Goal: Obtain resource: Obtain resource

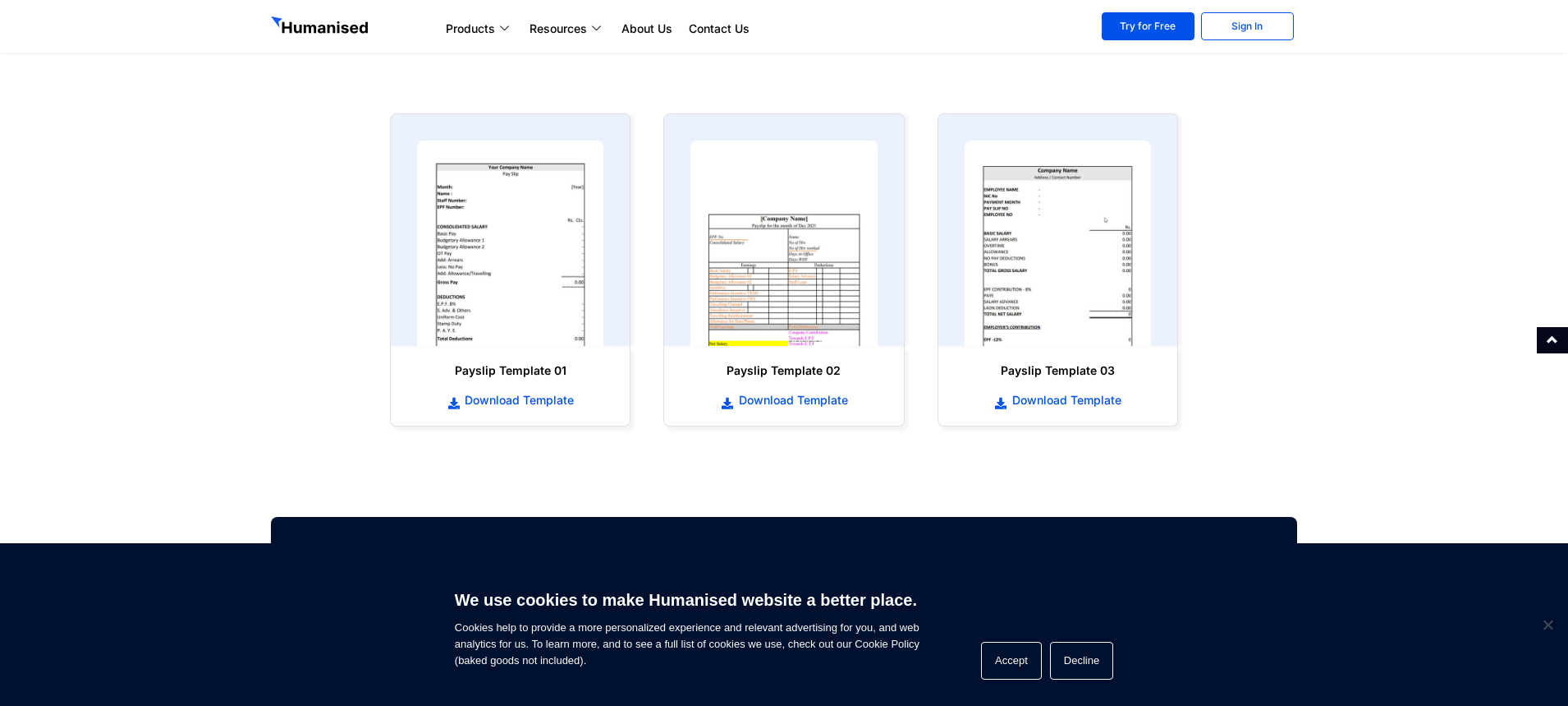
scroll to position [739, 0]
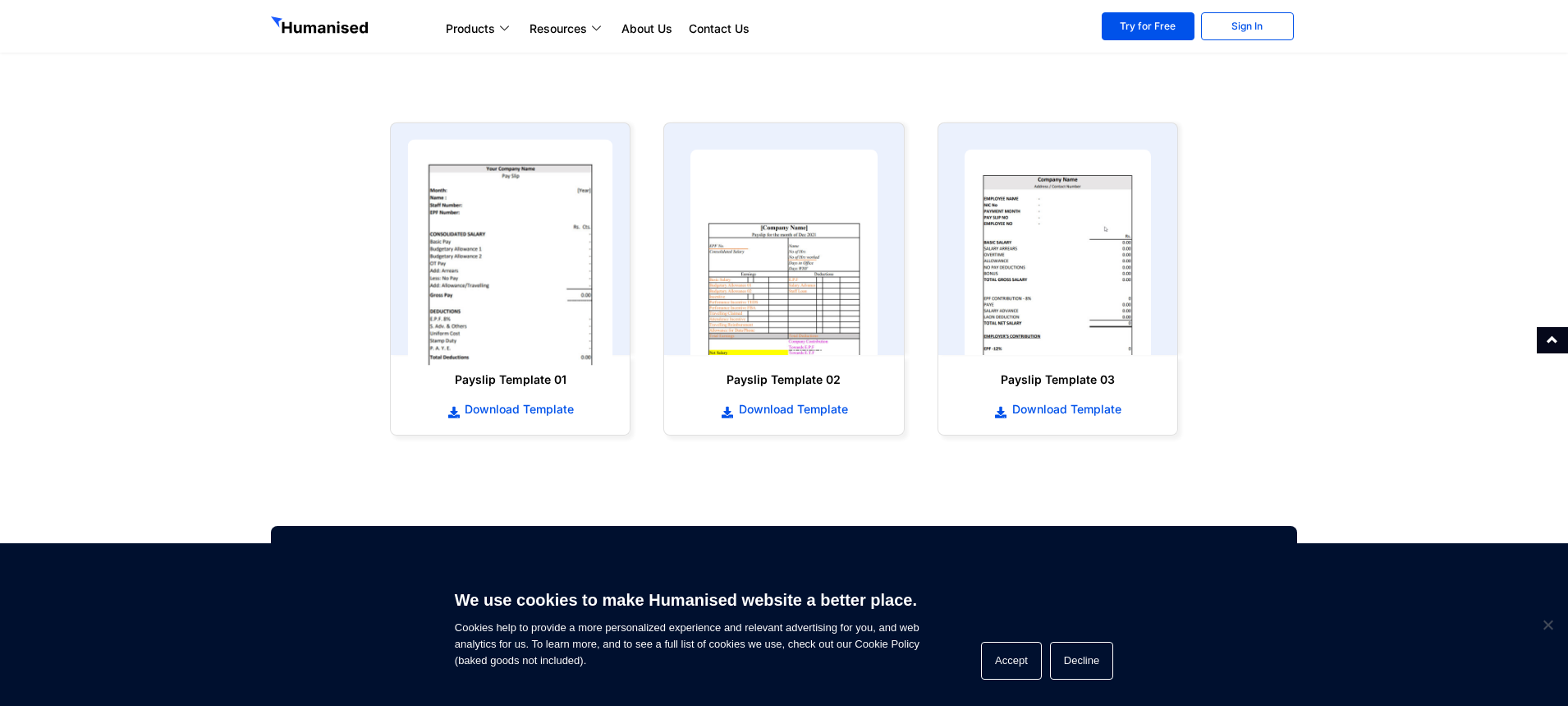
click at [488, 242] on img at bounding box center [510, 253] width 206 height 226
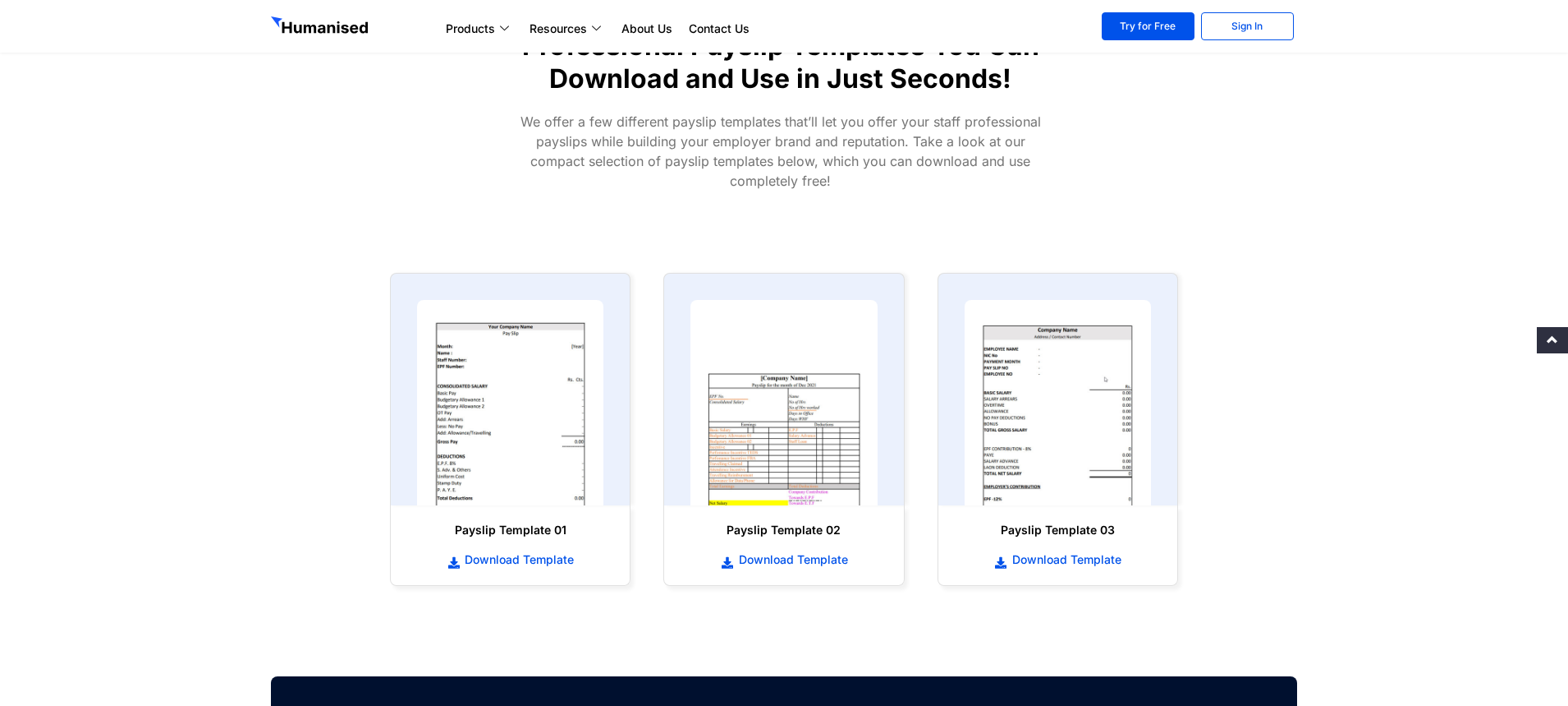
scroll to position [739, 0]
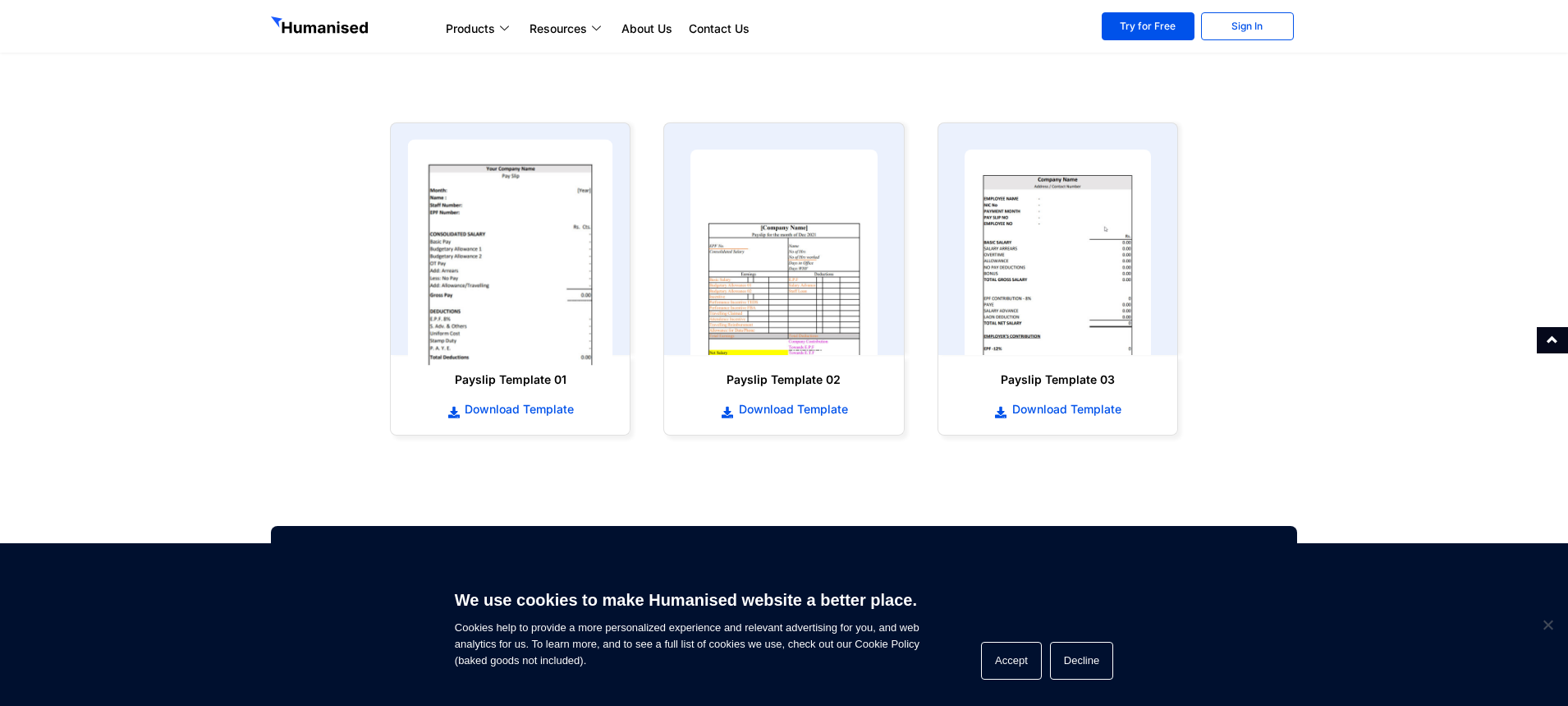
click at [519, 286] on img at bounding box center [510, 253] width 206 height 226
click at [519, 285] on img at bounding box center [510, 253] width 206 height 226
click at [520, 285] on img at bounding box center [510, 253] width 206 height 226
click at [544, 300] on img at bounding box center [510, 253] width 206 height 226
click at [547, 300] on img at bounding box center [510, 253] width 206 height 226
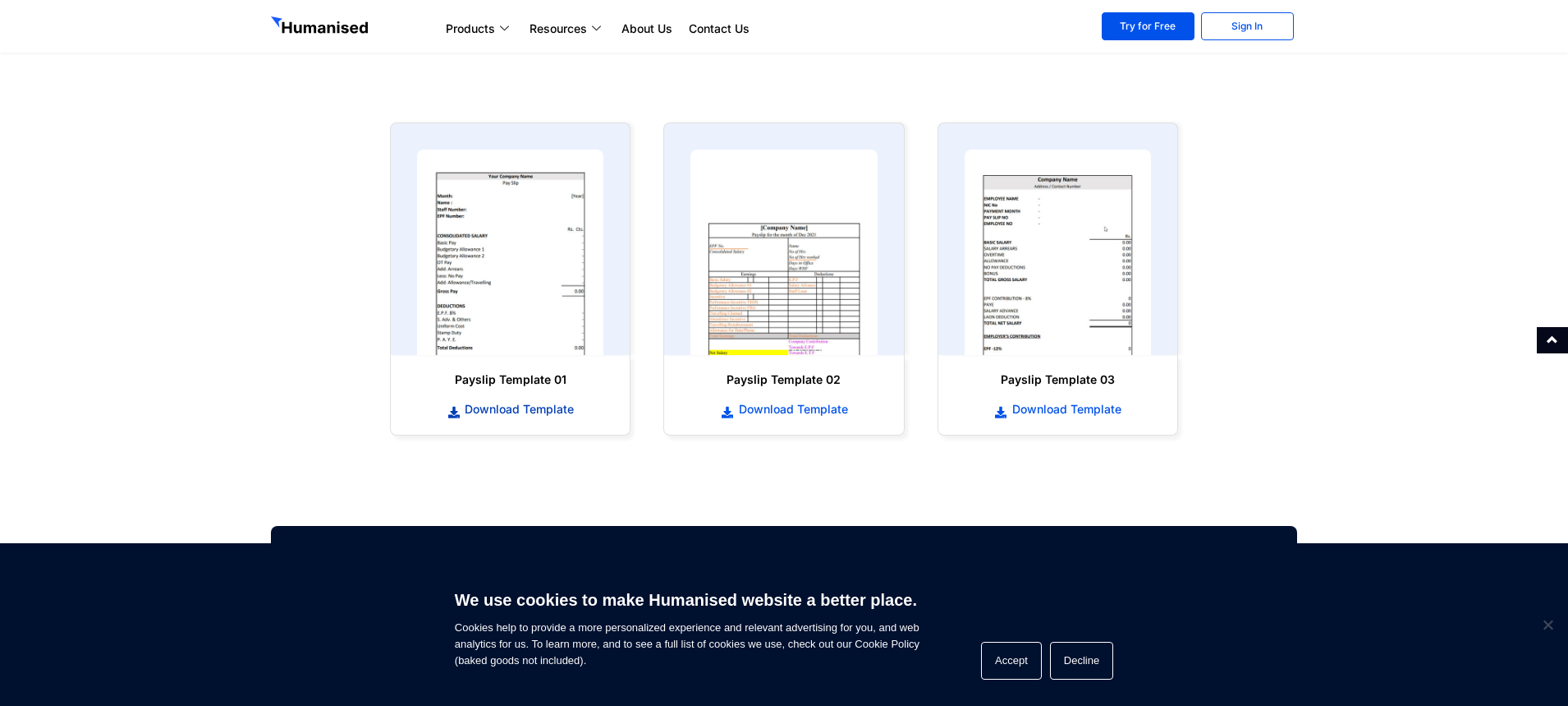
click at [454, 406] on icon at bounding box center [454, 411] width 15 height 11
